Goal: Information Seeking & Learning: Learn about a topic

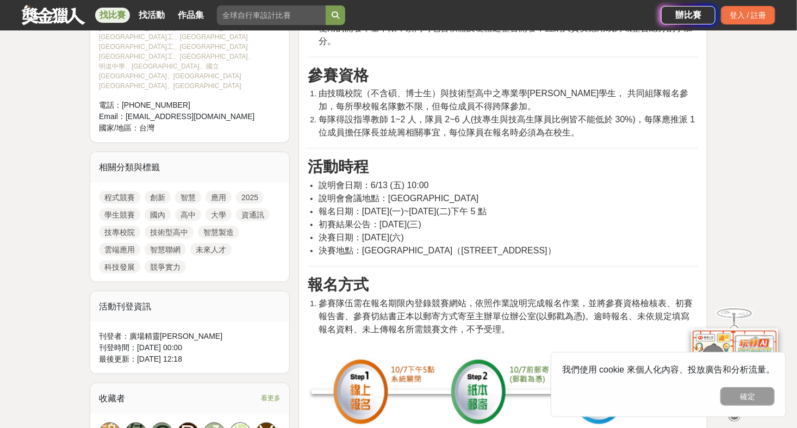
scroll to position [526, 0]
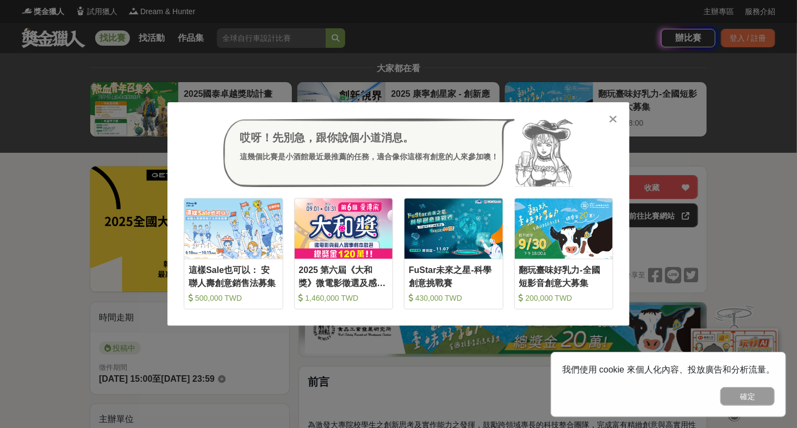
click at [615, 121] on icon at bounding box center [614, 119] width 8 height 11
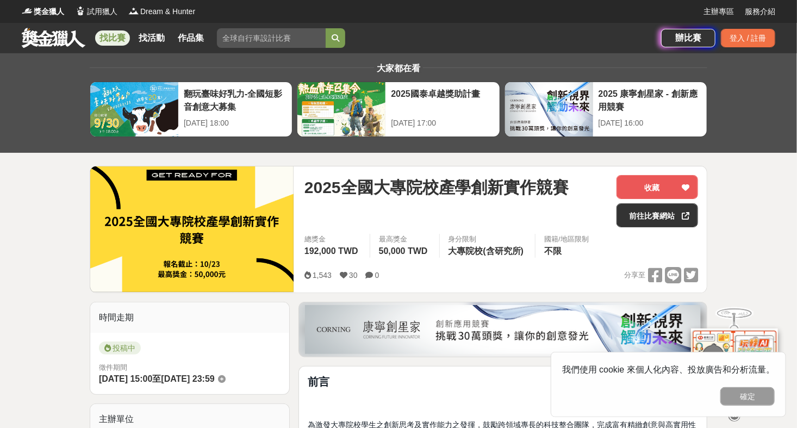
click at [51, 40] on link at bounding box center [54, 37] width 66 height 21
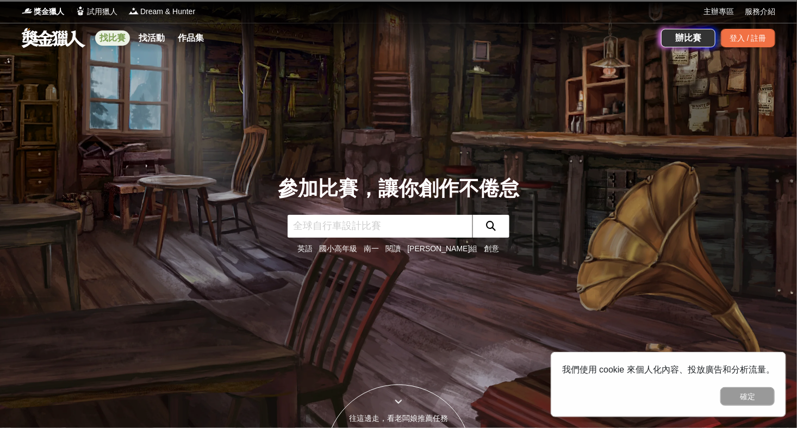
click at [118, 37] on link "找比賽" at bounding box center [112, 37] width 35 height 15
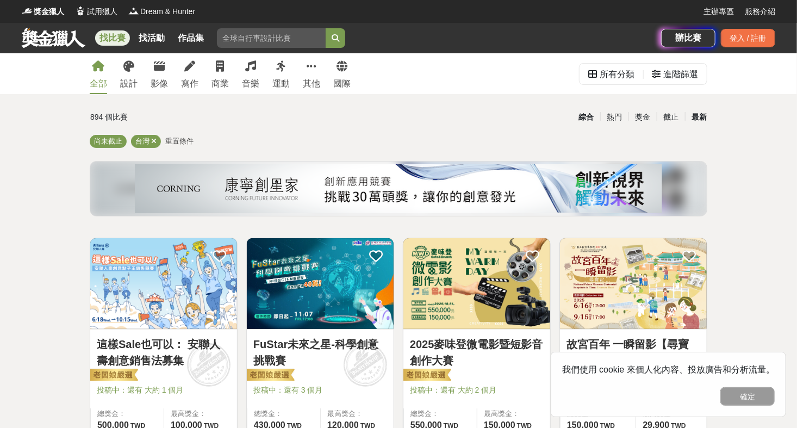
click at [705, 122] on div "最新" at bounding box center [699, 117] width 28 height 19
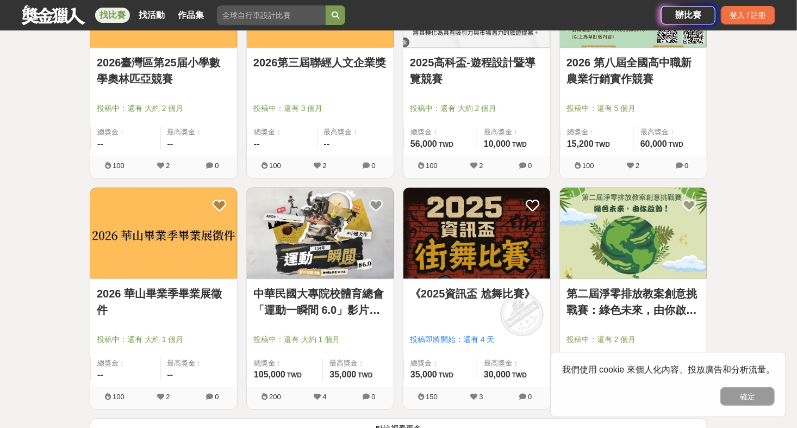
scroll to position [1243, 0]
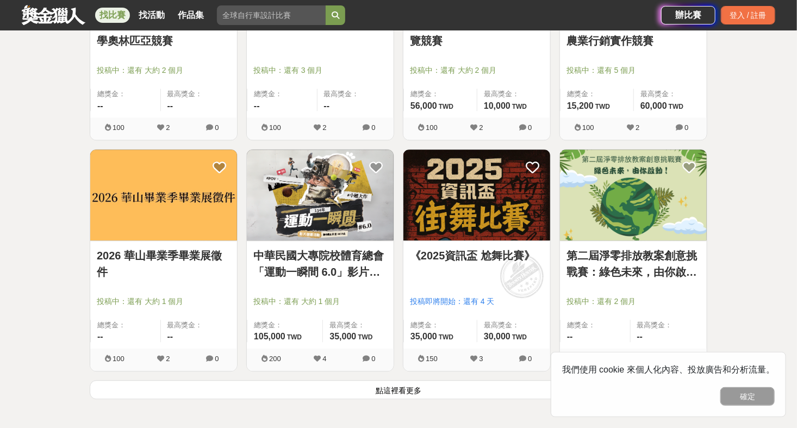
click at [493, 395] on button "點這裡看更多" at bounding box center [399, 389] width 618 height 19
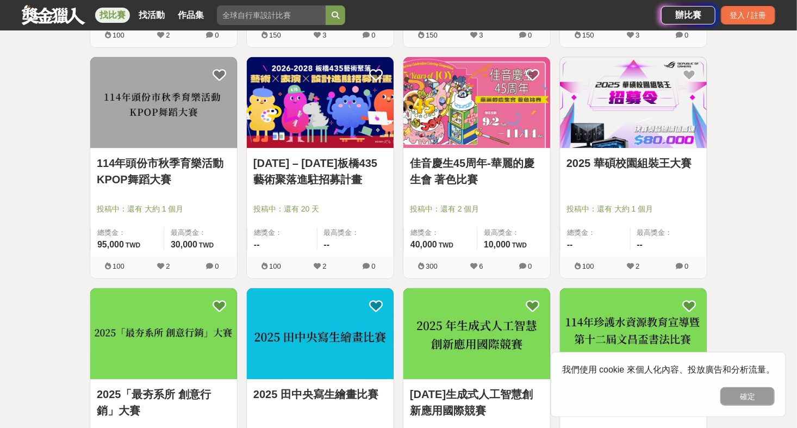
scroll to position [1804, 0]
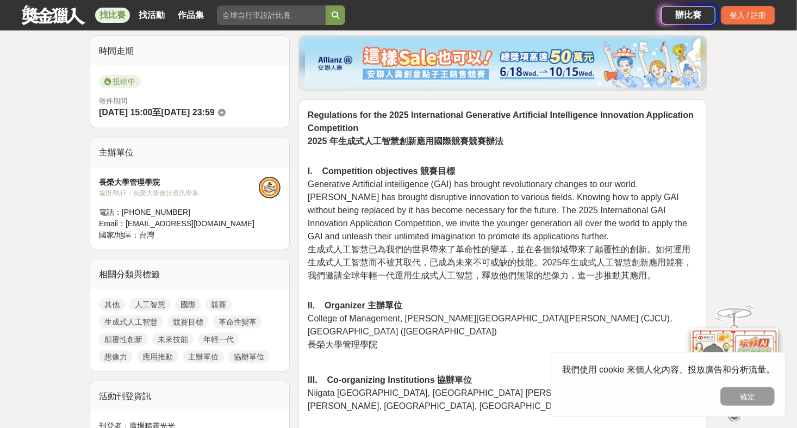
scroll to position [290, 0]
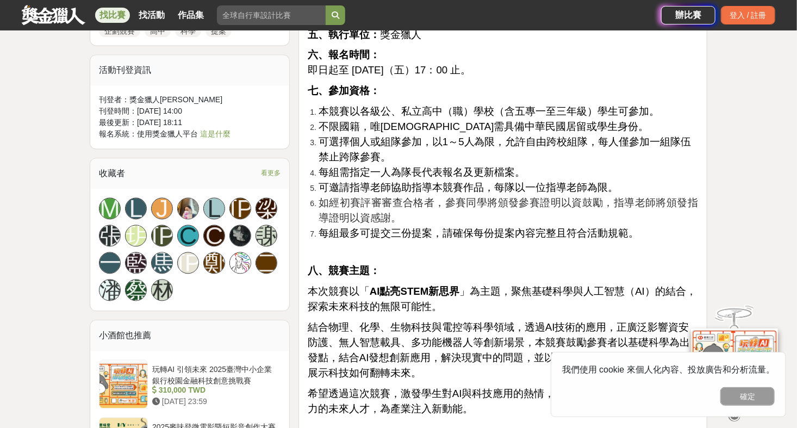
scroll to position [944, 0]
